Goal: Information Seeking & Learning: Learn about a topic

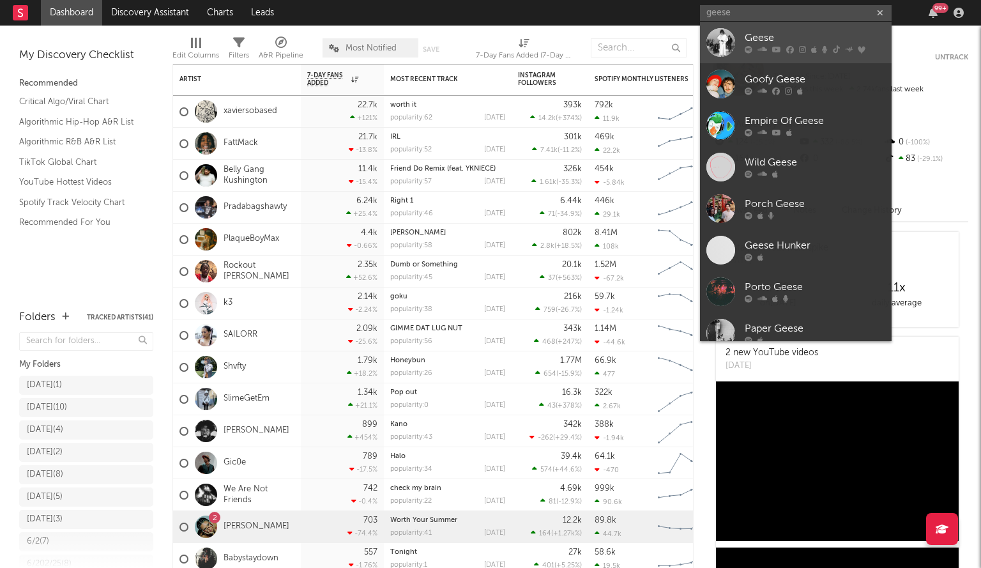
type input "geese"
click at [716, 41] on div at bounding box center [721, 42] width 29 height 29
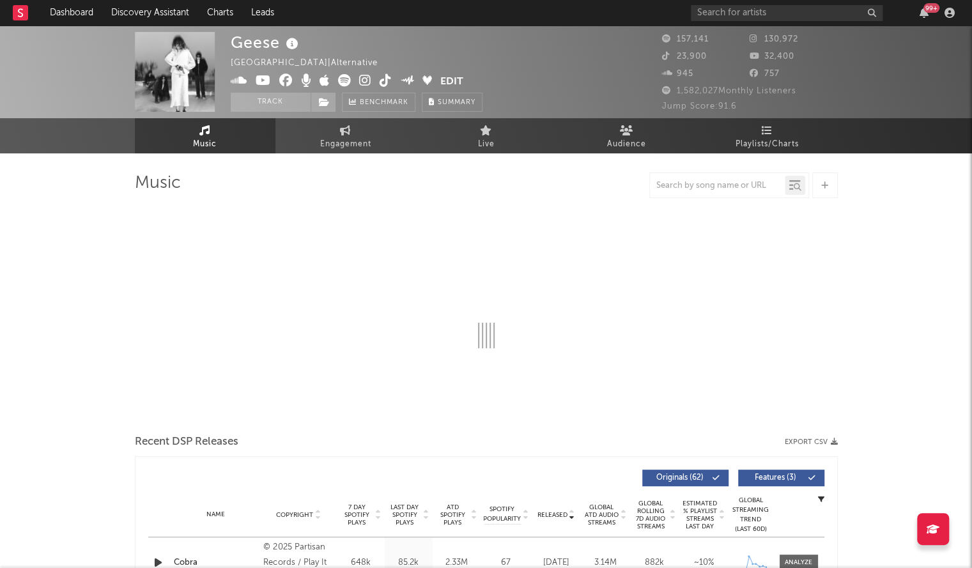
select select "6m"
